Goal: Entertainment & Leisure: Browse casually

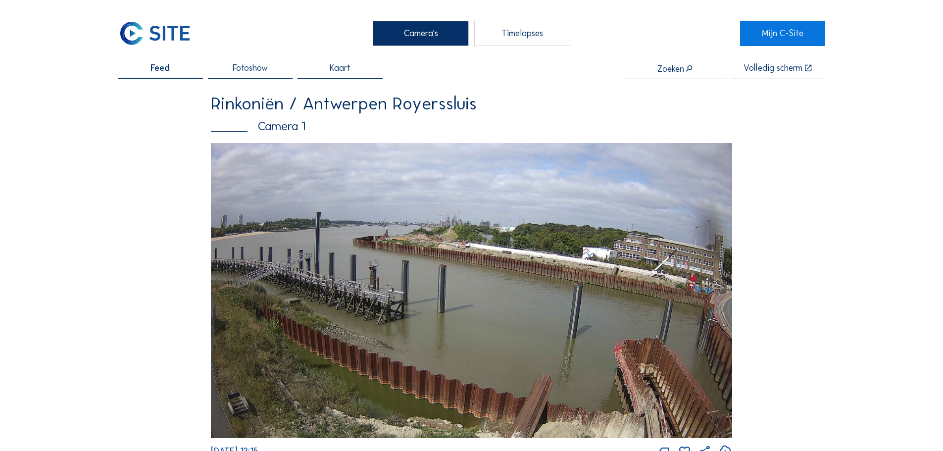
scroll to position [295, 0]
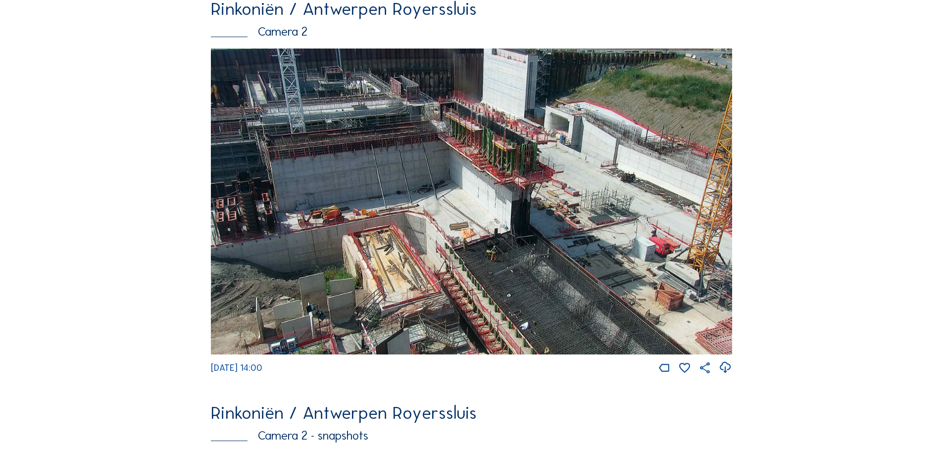
scroll to position [99, 0]
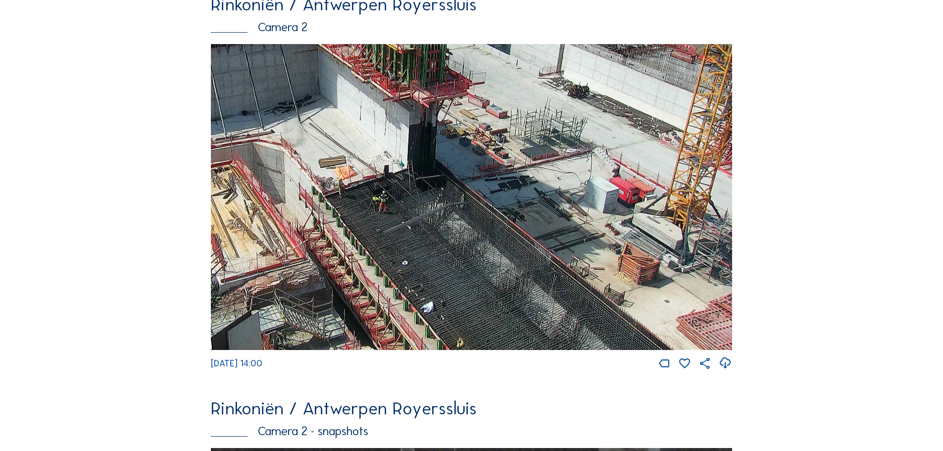
drag, startPoint x: 610, startPoint y: 310, endPoint x: 477, endPoint y: 173, distance: 190.4
click at [481, 173] on img at bounding box center [471, 197] width 521 height 306
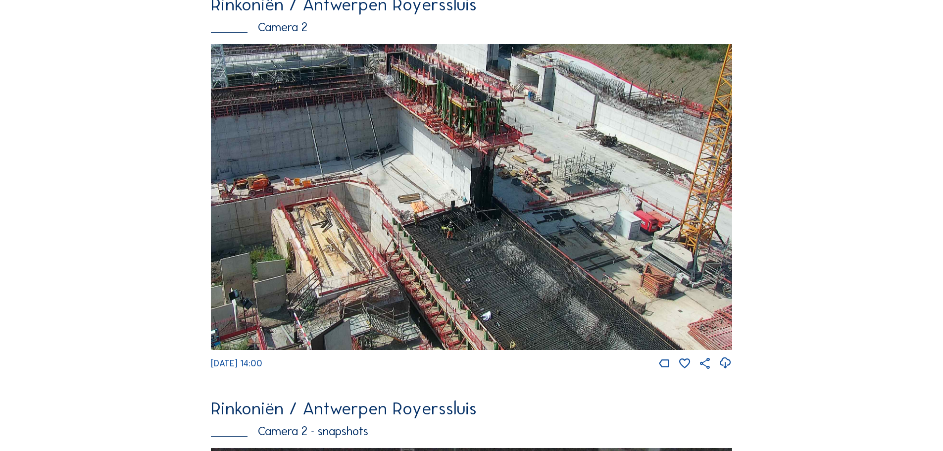
drag, startPoint x: 521, startPoint y: 262, endPoint x: 404, endPoint y: 172, distance: 147.8
click at [404, 172] on img at bounding box center [471, 197] width 521 height 306
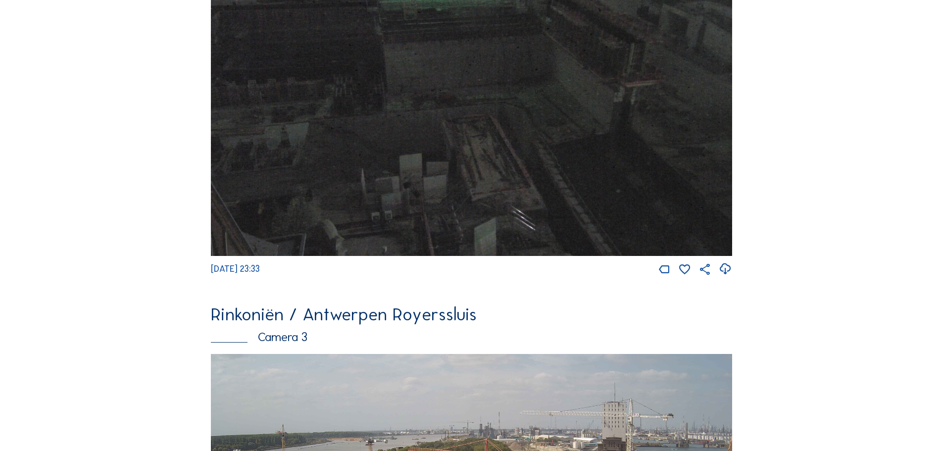
scroll to position [1287, 0]
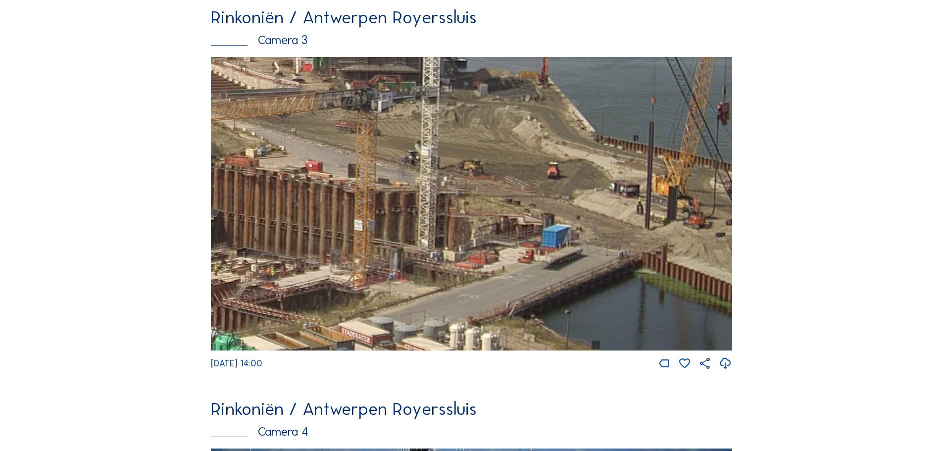
drag, startPoint x: 643, startPoint y: 244, endPoint x: 340, endPoint y: 217, distance: 304.5
click at [340, 217] on img at bounding box center [471, 204] width 521 height 294
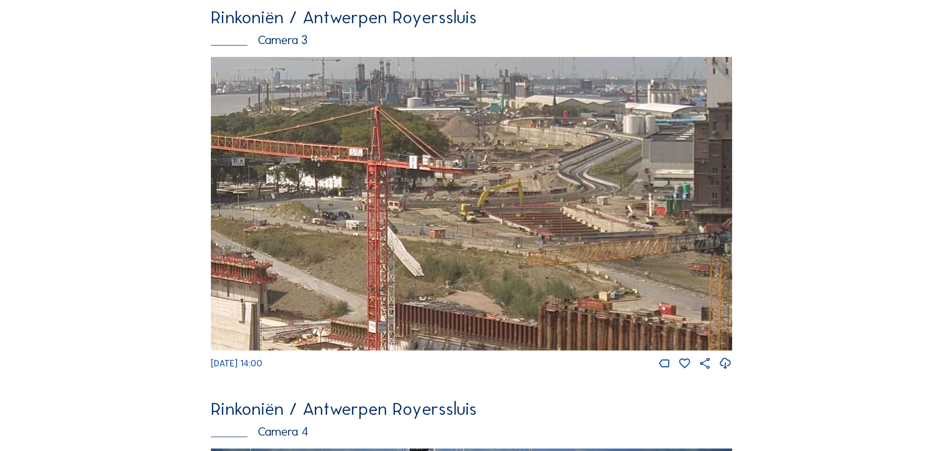
drag, startPoint x: 459, startPoint y: 234, endPoint x: 601, endPoint y: 339, distance: 176.5
click at [664, 368] on div "[DATE] 14:00" at bounding box center [471, 214] width 521 height 314
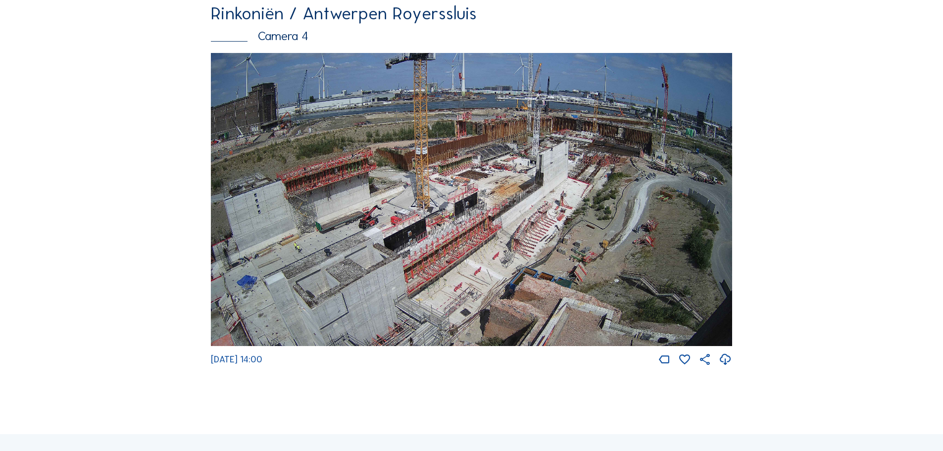
scroll to position [1683, 0]
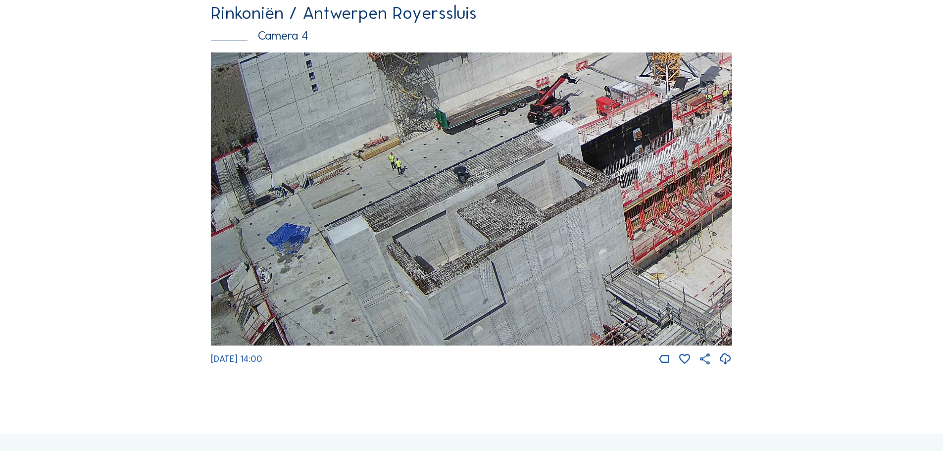
drag, startPoint x: 348, startPoint y: 250, endPoint x: 378, endPoint y: 228, distance: 37.5
click at [378, 228] on img at bounding box center [471, 199] width 521 height 294
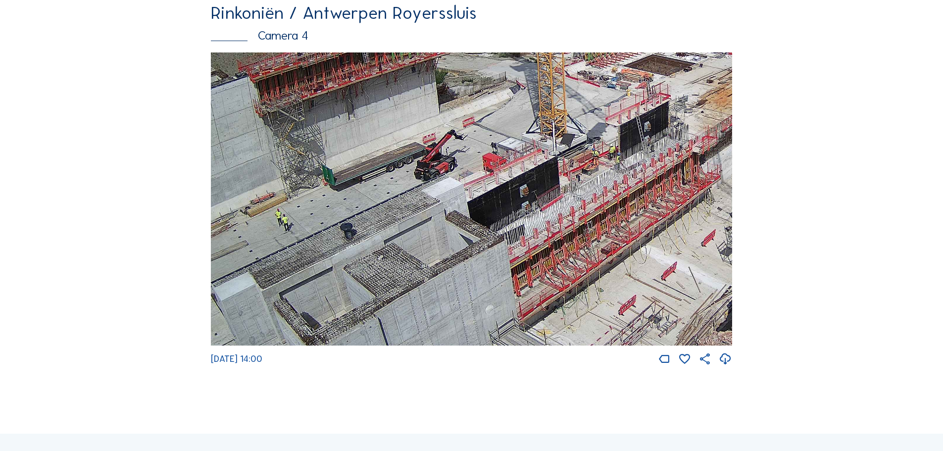
drag, startPoint x: 475, startPoint y: 175, endPoint x: 446, endPoint y: 230, distance: 61.8
click at [446, 230] on img at bounding box center [471, 199] width 521 height 294
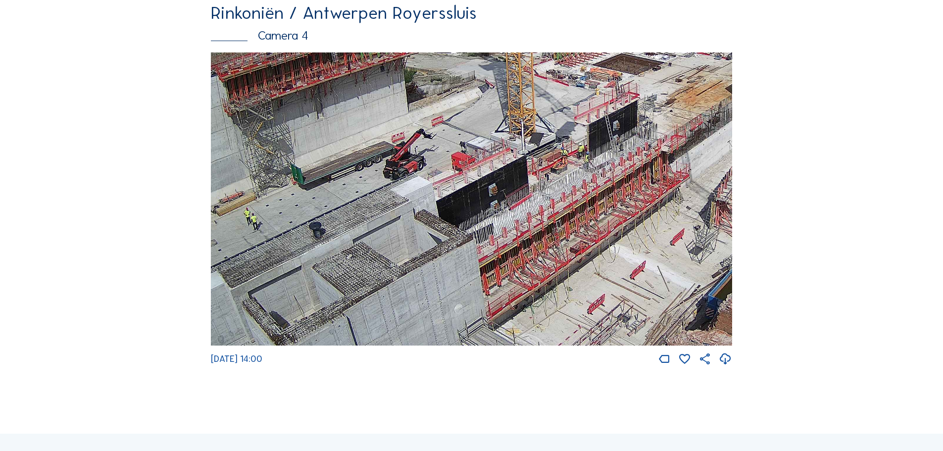
drag, startPoint x: 624, startPoint y: 256, endPoint x: 597, endPoint y: 256, distance: 26.7
click at [597, 256] on img at bounding box center [471, 199] width 521 height 294
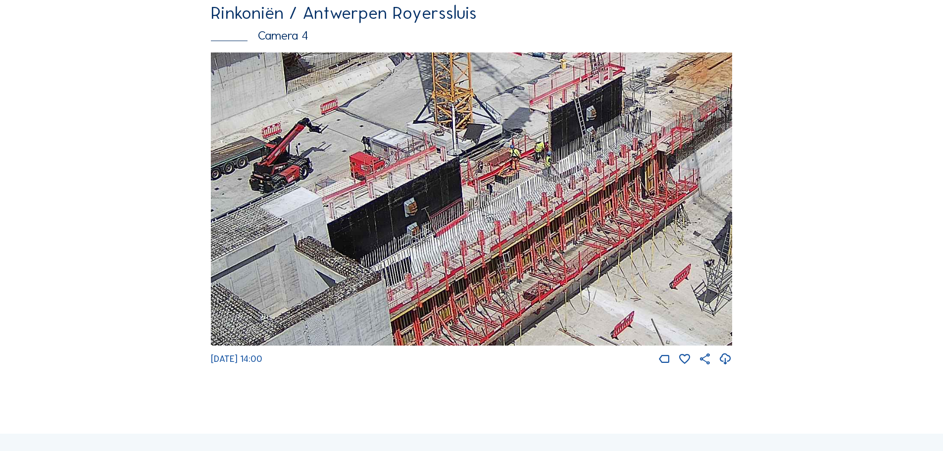
drag, startPoint x: 629, startPoint y: 198, endPoint x: 524, endPoint y: 147, distance: 117.1
click at [524, 147] on img at bounding box center [471, 199] width 521 height 294
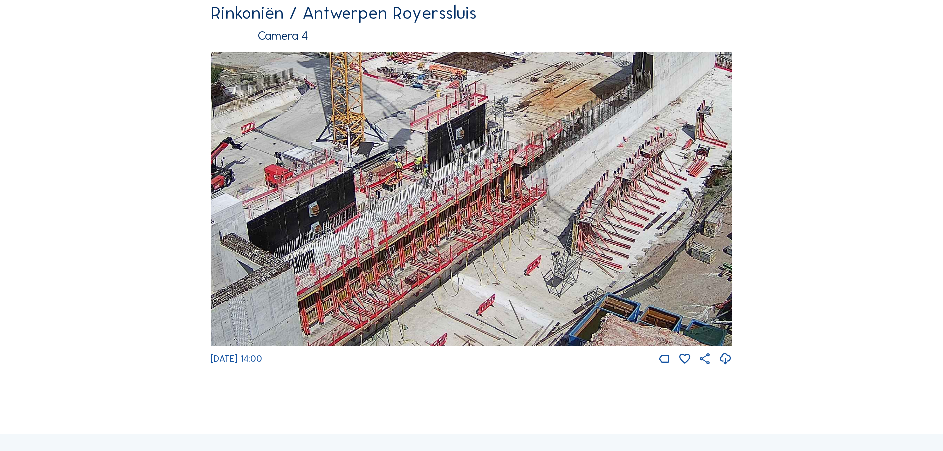
drag, startPoint x: 611, startPoint y: 175, endPoint x: 568, endPoint y: 221, distance: 63.4
click at [568, 221] on img at bounding box center [471, 199] width 521 height 294
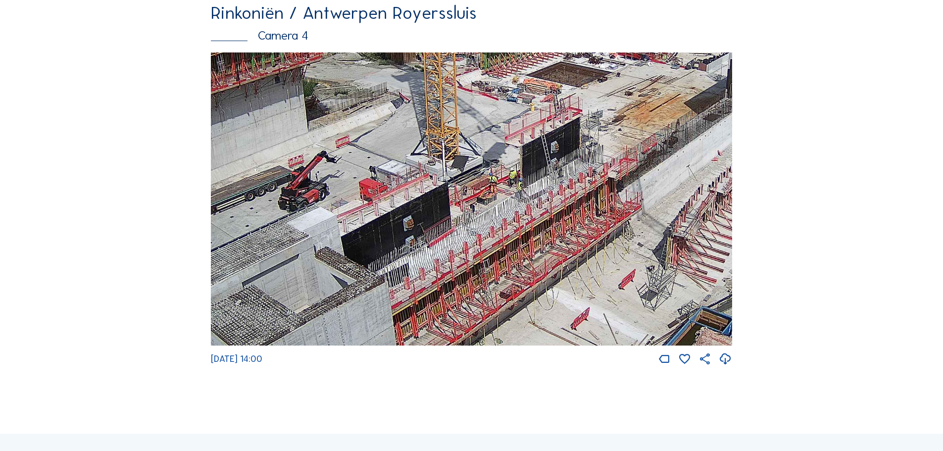
drag, startPoint x: 562, startPoint y: 218, endPoint x: 668, endPoint y: 182, distance: 111.9
click at [669, 183] on img at bounding box center [471, 199] width 521 height 294
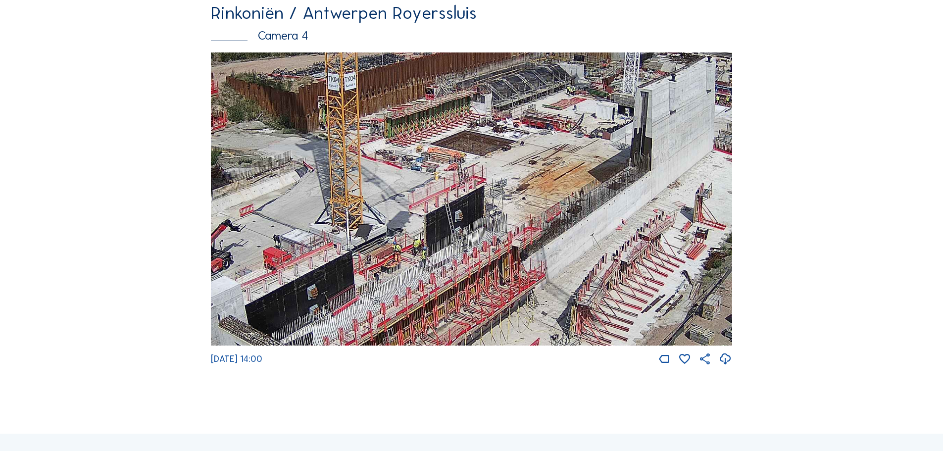
drag, startPoint x: 586, startPoint y: 209, endPoint x: 537, endPoint y: 251, distance: 63.9
click at [540, 253] on img at bounding box center [471, 199] width 521 height 294
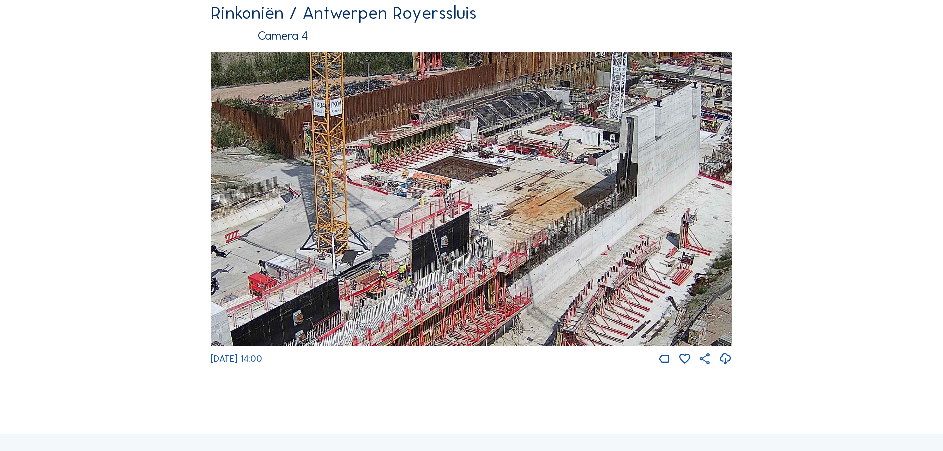
drag, startPoint x: 661, startPoint y: 286, endPoint x: 549, endPoint y: 259, distance: 115.5
click at [549, 259] on img at bounding box center [471, 199] width 521 height 294
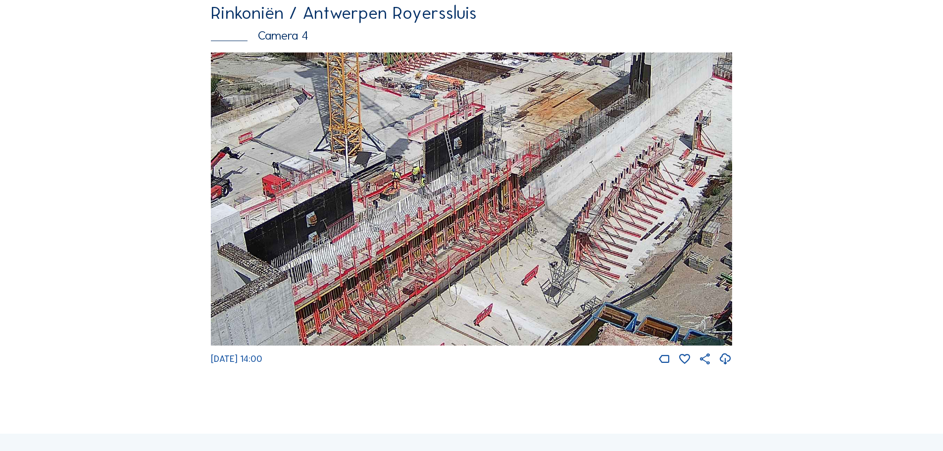
drag, startPoint x: 506, startPoint y: 250, endPoint x: 489, endPoint y: 143, distance: 108.7
click at [489, 143] on img at bounding box center [471, 199] width 521 height 294
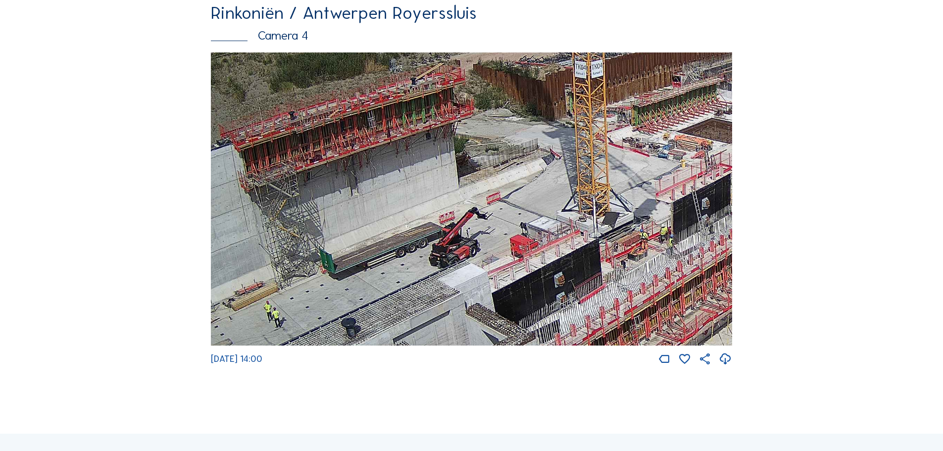
drag, startPoint x: 651, startPoint y: 300, endPoint x: 894, endPoint y: 292, distance: 243.2
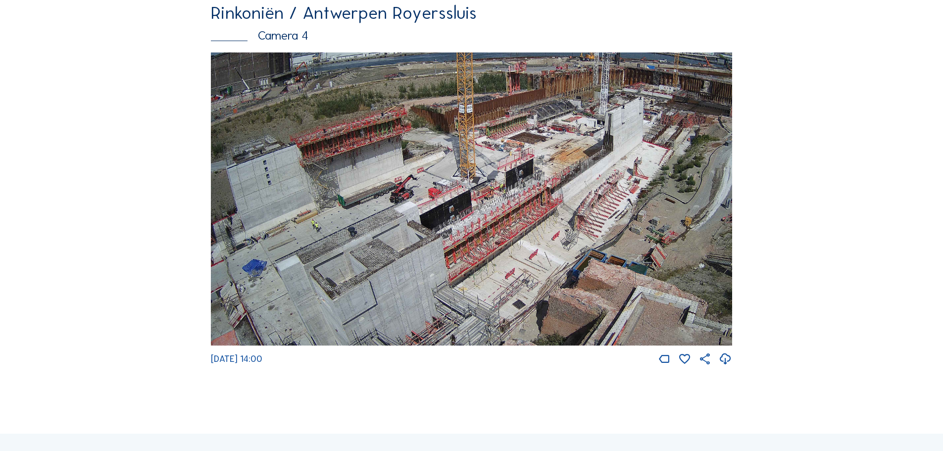
drag, startPoint x: 274, startPoint y: 266, endPoint x: 459, endPoint y: 178, distance: 205.7
click at [459, 178] on img at bounding box center [471, 199] width 521 height 294
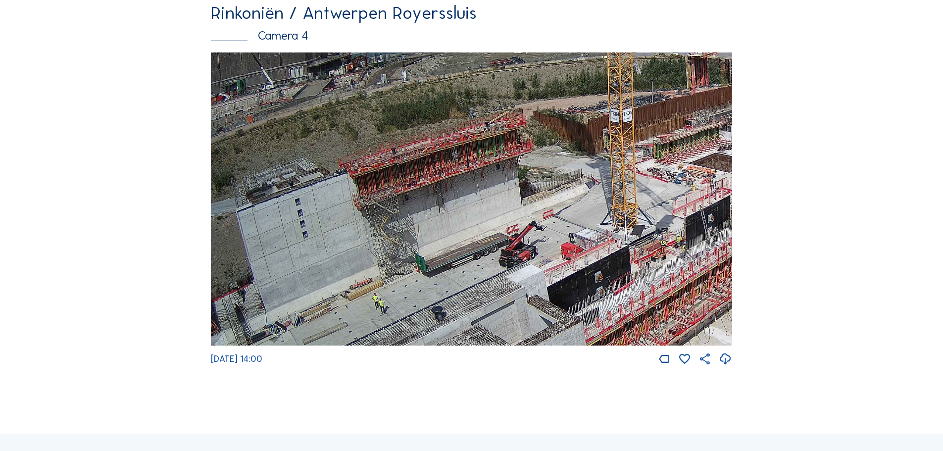
drag, startPoint x: 305, startPoint y: 196, endPoint x: 450, endPoint y: 231, distance: 149.1
click at [450, 231] on img at bounding box center [471, 199] width 521 height 294
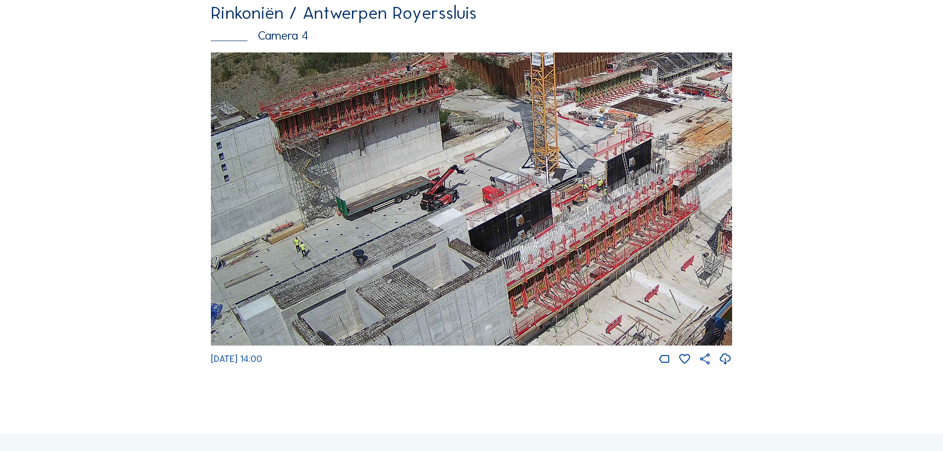
drag, startPoint x: 563, startPoint y: 306, endPoint x: 482, endPoint y: 250, distance: 98.2
click at [482, 250] on img at bounding box center [471, 199] width 521 height 294
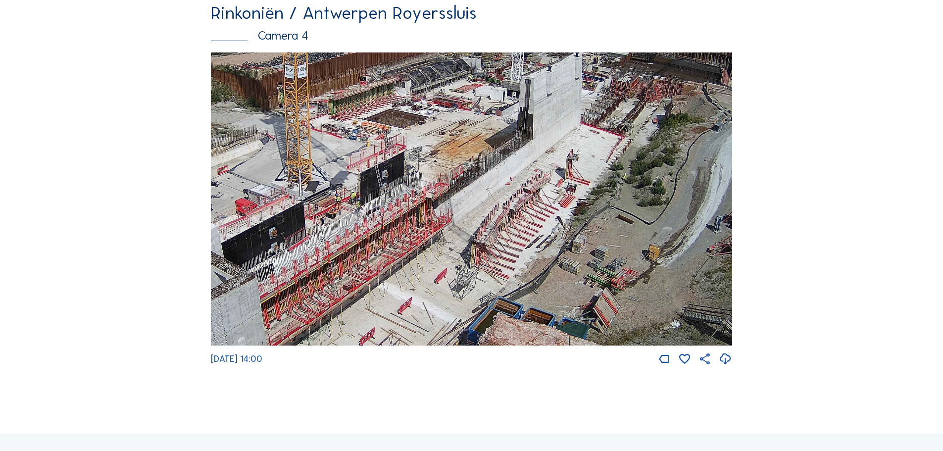
drag, startPoint x: 632, startPoint y: 281, endPoint x: 375, endPoint y: 290, distance: 257.0
click at [371, 297] on img at bounding box center [471, 199] width 521 height 294
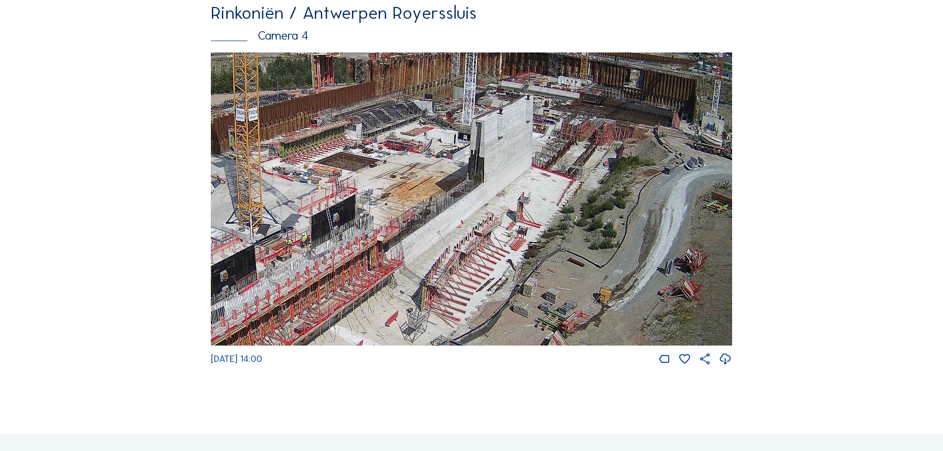
drag, startPoint x: 582, startPoint y: 241, endPoint x: 557, endPoint y: 260, distance: 31.7
click at [557, 260] on img at bounding box center [471, 199] width 521 height 294
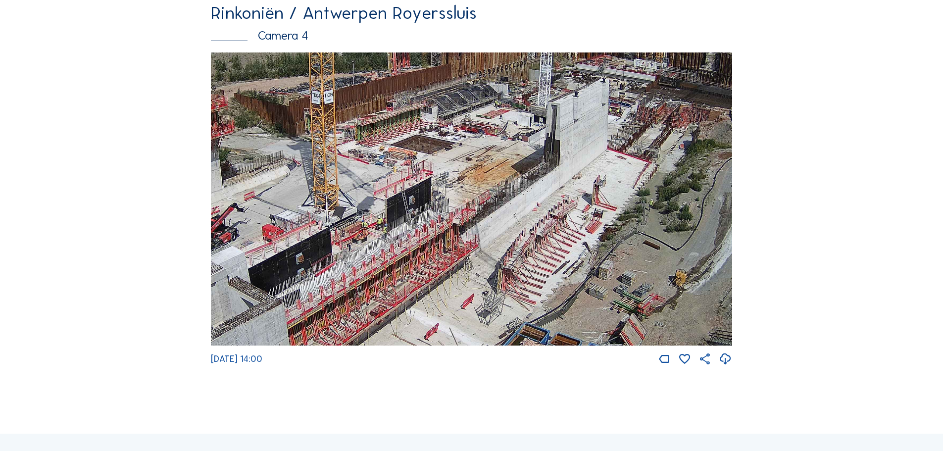
drag, startPoint x: 442, startPoint y: 270, endPoint x: 518, endPoint y: 261, distance: 76.3
click at [518, 261] on img at bounding box center [471, 199] width 521 height 294
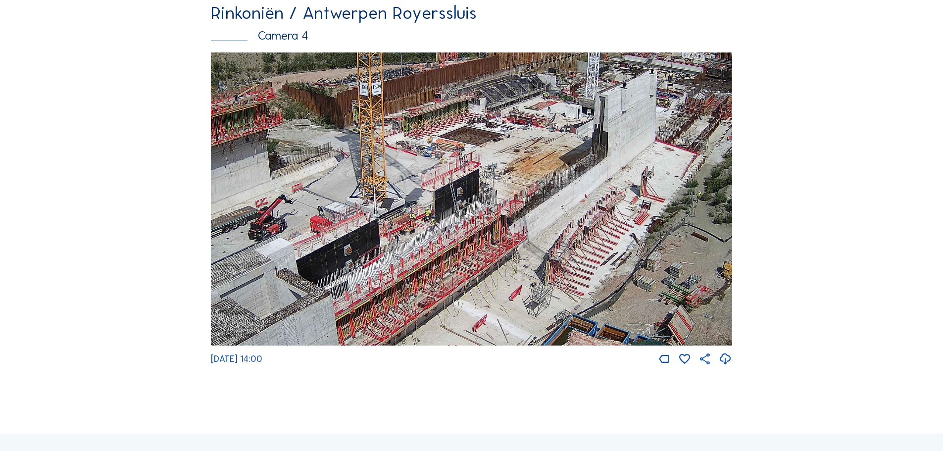
drag, startPoint x: 427, startPoint y: 261, endPoint x: 471, endPoint y: 247, distance: 45.9
click at [471, 247] on img at bounding box center [471, 199] width 521 height 294
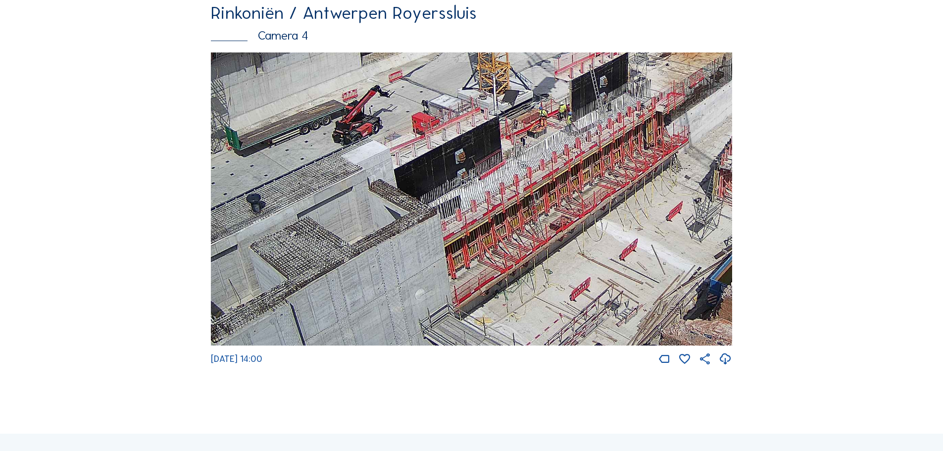
drag, startPoint x: 421, startPoint y: 288, endPoint x: 509, endPoint y: 195, distance: 127.8
click at [509, 195] on img at bounding box center [471, 199] width 521 height 294
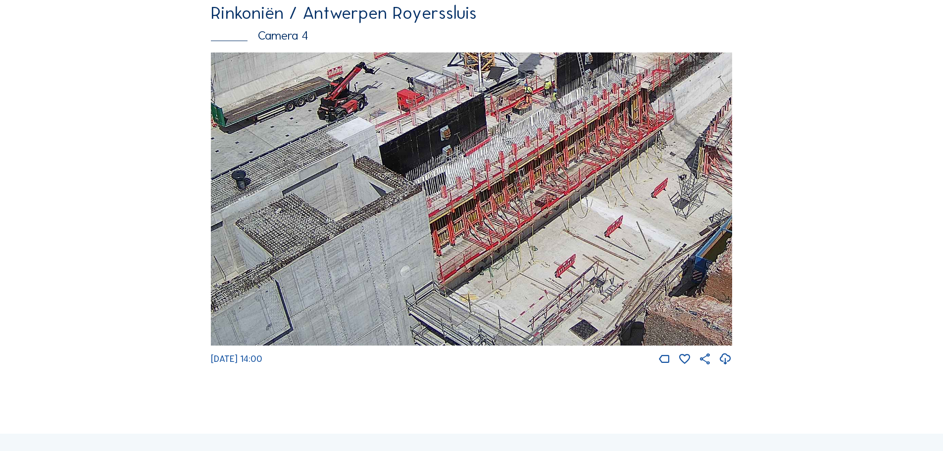
drag, startPoint x: 565, startPoint y: 269, endPoint x: 544, endPoint y: 239, distance: 36.9
click at [544, 239] on img at bounding box center [471, 199] width 521 height 294
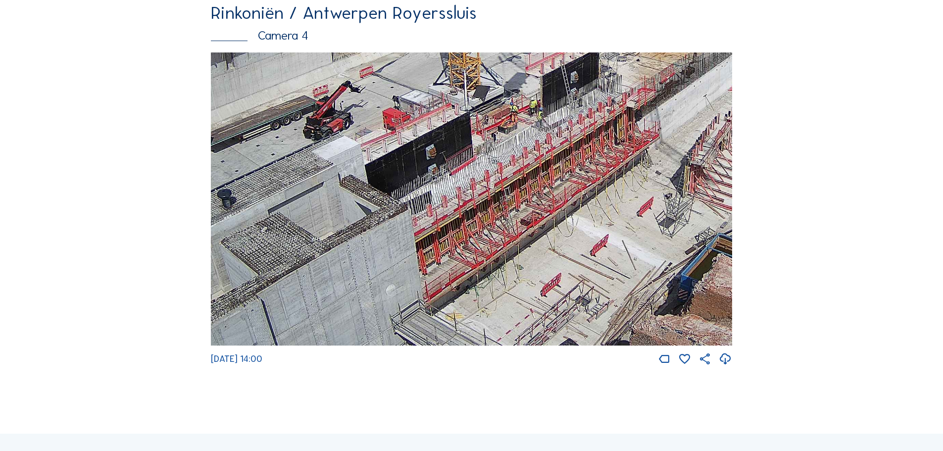
click at [506, 250] on img at bounding box center [471, 199] width 521 height 294
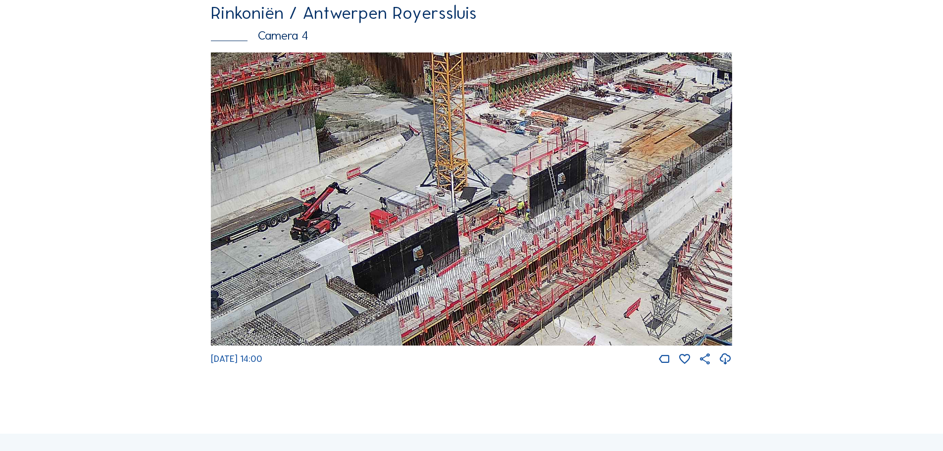
drag, startPoint x: 517, startPoint y: 223, endPoint x: 500, endPoint y: 421, distance: 198.7
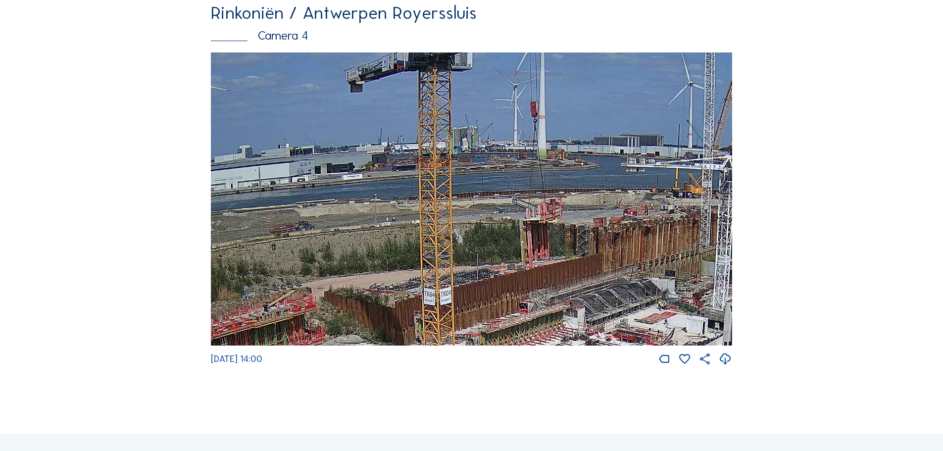
drag, startPoint x: 529, startPoint y: 165, endPoint x: 533, endPoint y: 305, distance: 140.1
click at [522, 365] on div "[DATE] 14:00" at bounding box center [471, 209] width 521 height 314
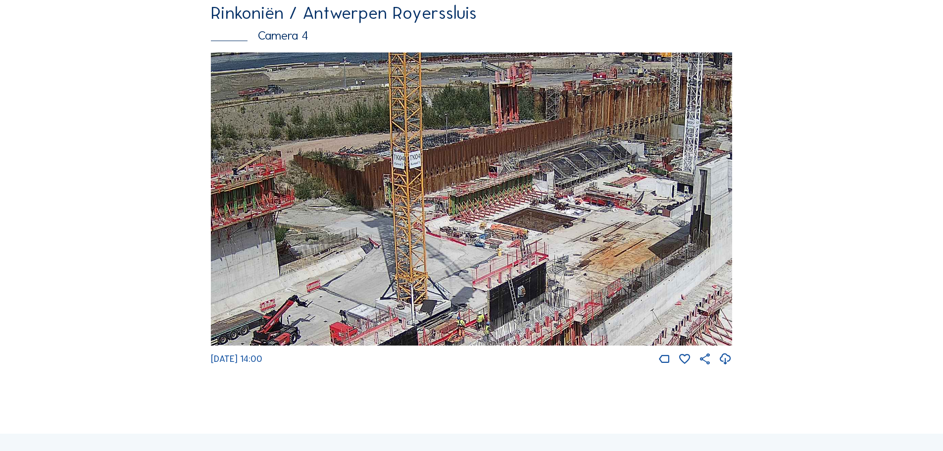
drag, startPoint x: 551, startPoint y: 175, endPoint x: 533, endPoint y: 150, distance: 30.1
click at [533, 150] on img at bounding box center [471, 199] width 521 height 294
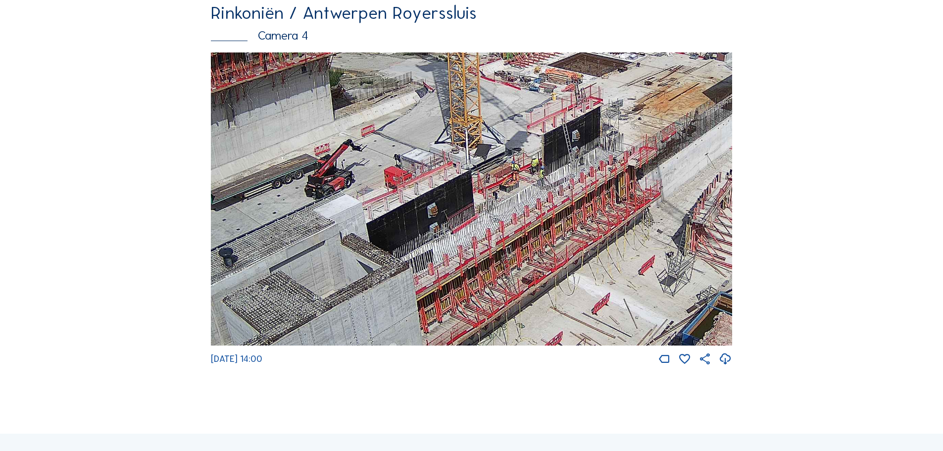
drag, startPoint x: 465, startPoint y: 271, endPoint x: 507, endPoint y: 161, distance: 117.5
click at [507, 161] on img at bounding box center [471, 199] width 521 height 294
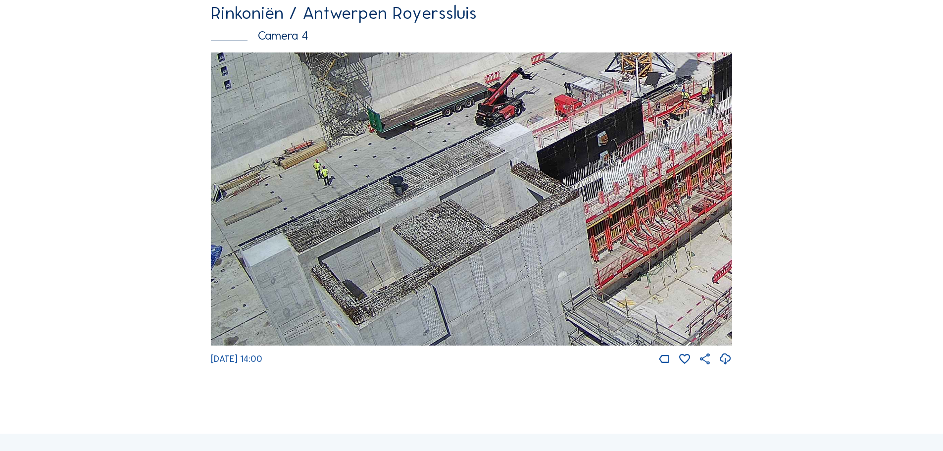
drag, startPoint x: 434, startPoint y: 196, endPoint x: 598, endPoint y: 122, distance: 179.9
click at [598, 122] on img at bounding box center [471, 199] width 521 height 294
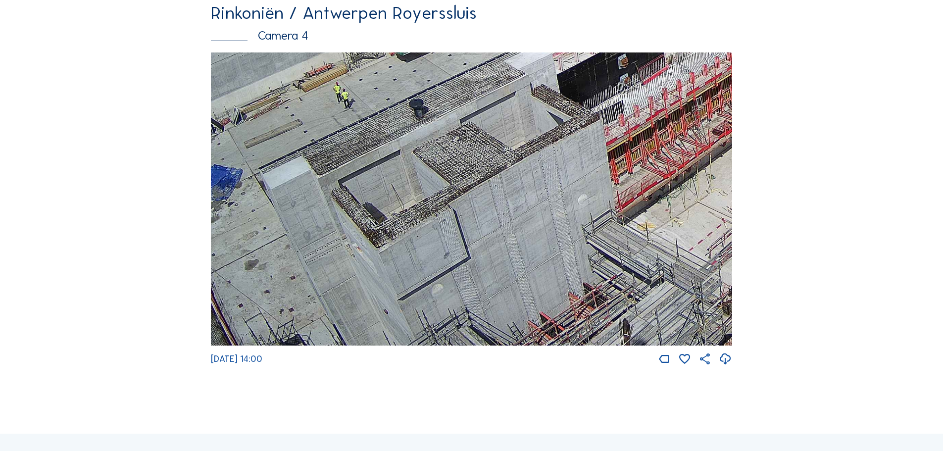
drag, startPoint x: 480, startPoint y: 291, endPoint x: 497, endPoint y: 81, distance: 210.1
click at [497, 81] on img at bounding box center [471, 199] width 521 height 294
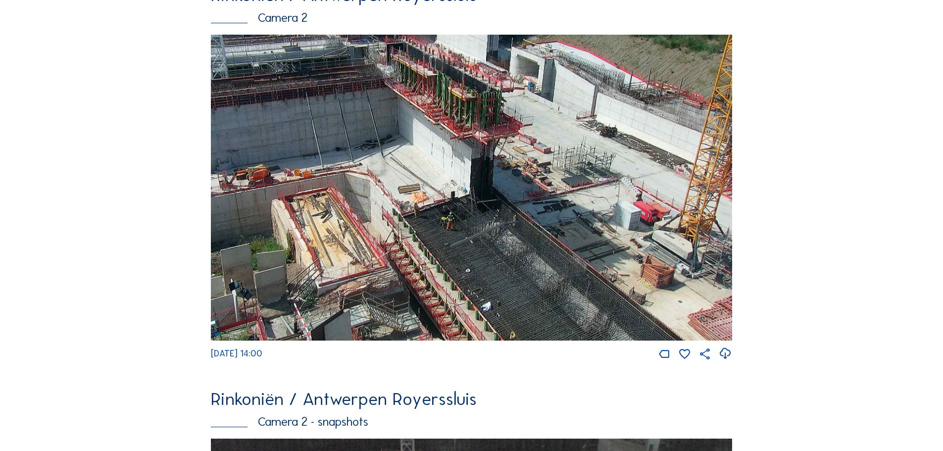
scroll to position [495, 0]
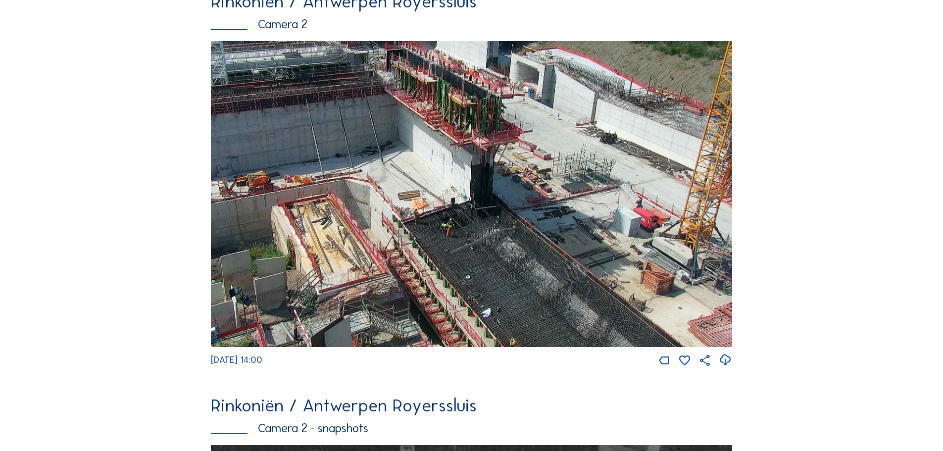
drag, startPoint x: 583, startPoint y: 291, endPoint x: 551, endPoint y: 231, distance: 67.3
click at [551, 231] on img at bounding box center [471, 194] width 521 height 306
